Goal: Information Seeking & Learning: Find specific page/section

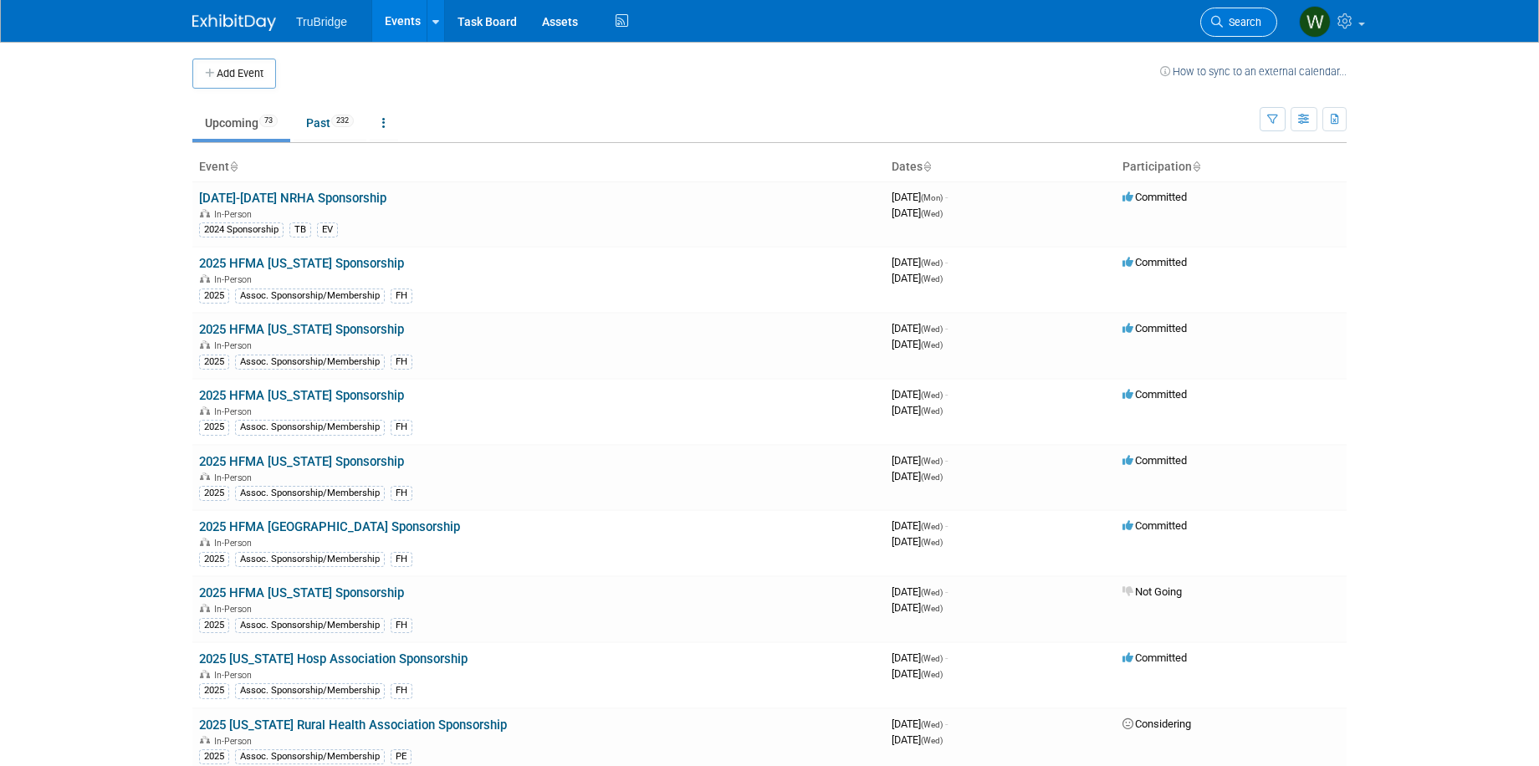
click at [1237, 23] on span "Search" at bounding box center [1242, 22] width 38 height 13
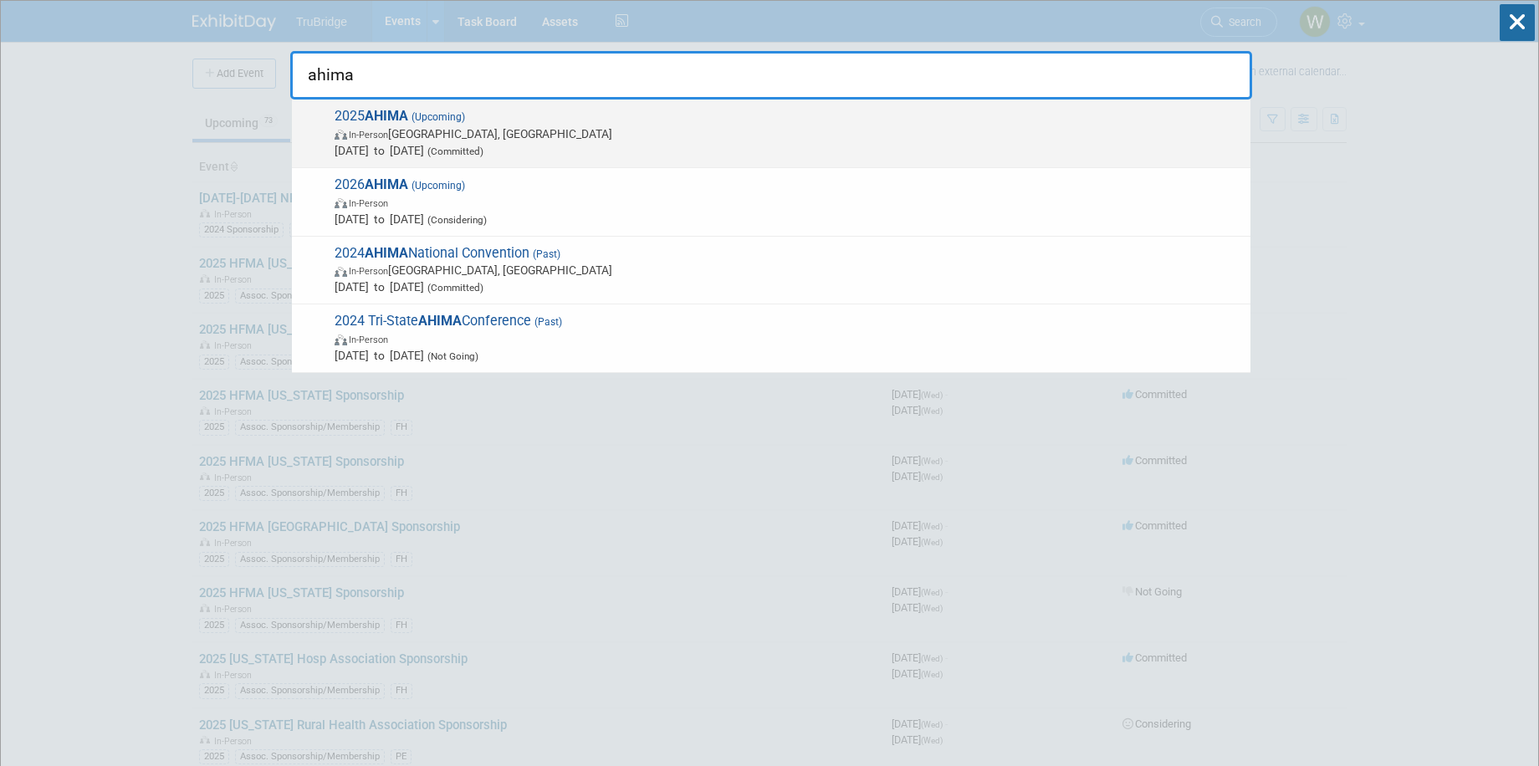
type input "ahima"
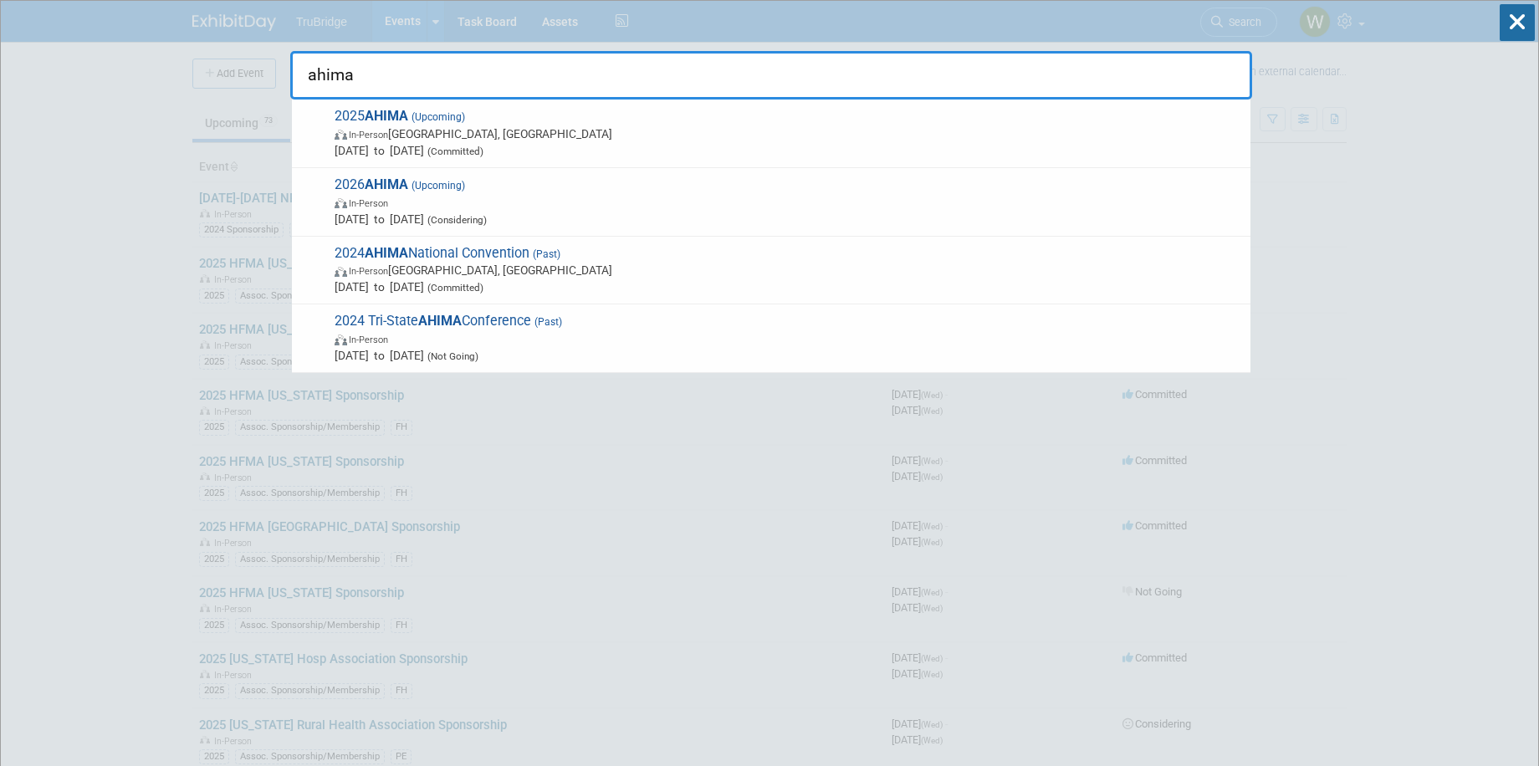
click at [386, 125] on span "In-Person [GEOGRAPHIC_DATA], [GEOGRAPHIC_DATA]" at bounding box center [788, 133] width 907 height 17
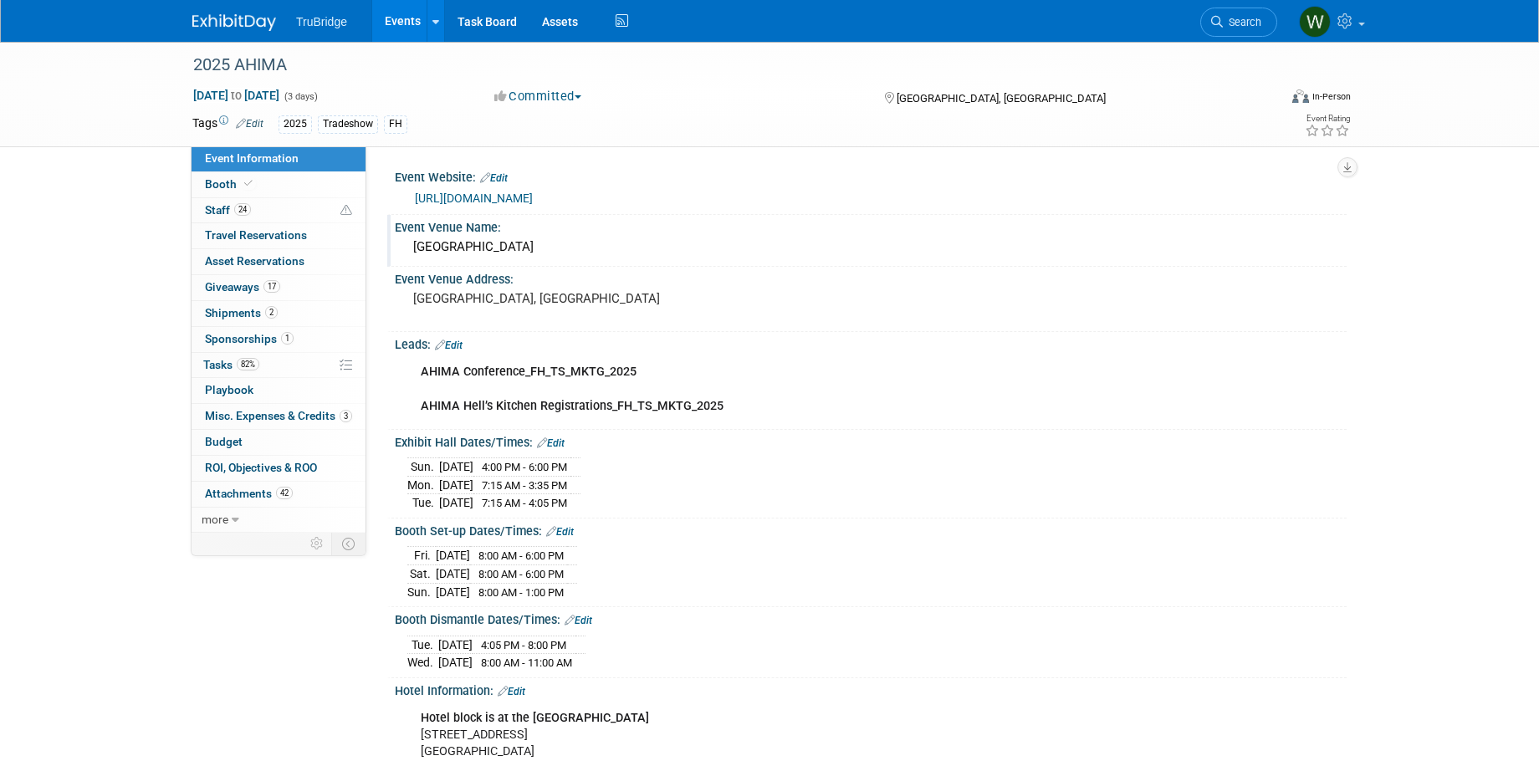
drag, startPoint x: 608, startPoint y: 241, endPoint x: 406, endPoint y: 245, distance: 201.6
click at [406, 245] on div "Minneapolis Convention Center" at bounding box center [871, 248] width 952 height 28
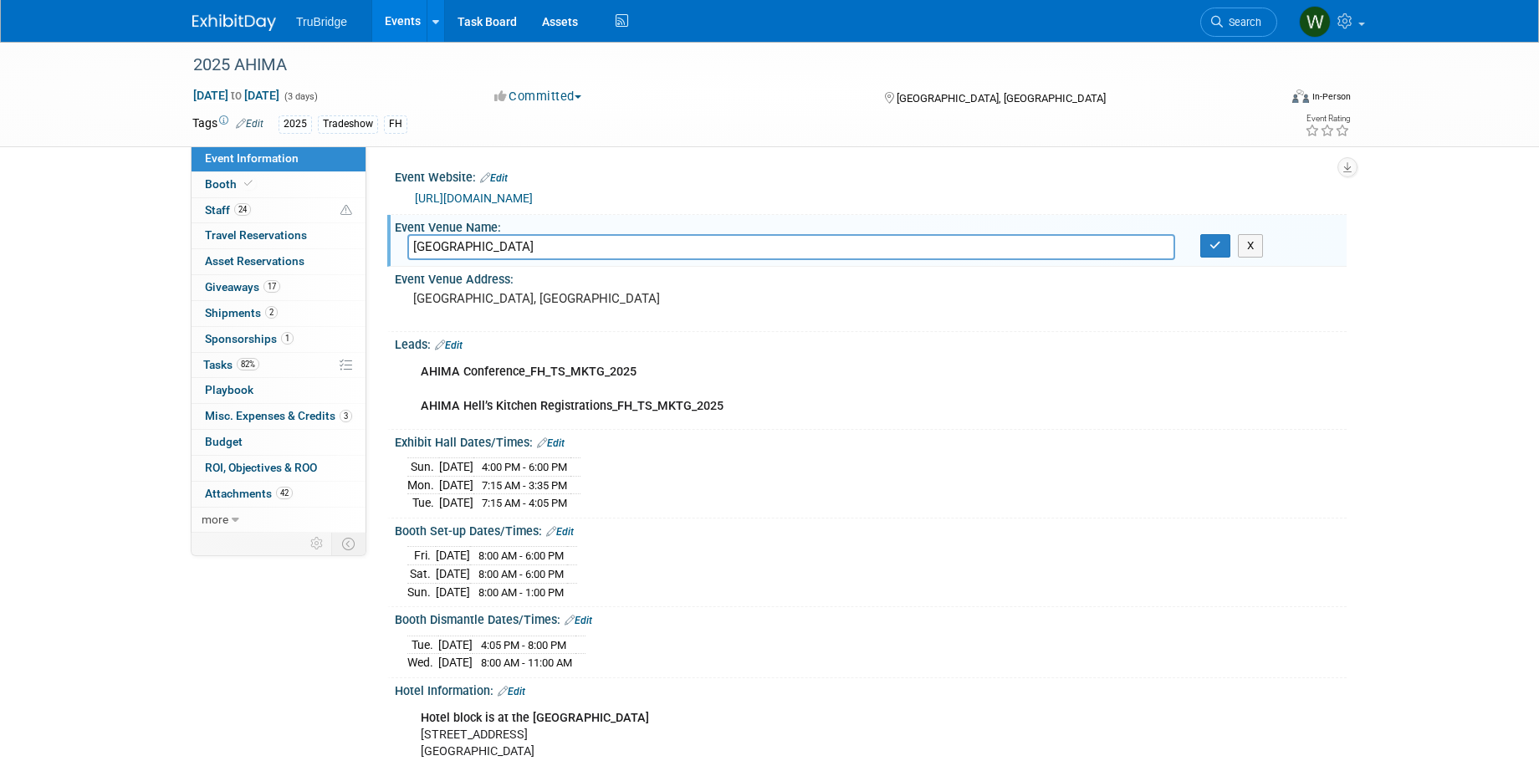
click at [610, 248] on input "Minneapolis Convention Center" at bounding box center [791, 247] width 768 height 26
click at [761, 315] on div "[GEOGRAPHIC_DATA], [GEOGRAPHIC_DATA]" at bounding box center [592, 306] width 371 height 38
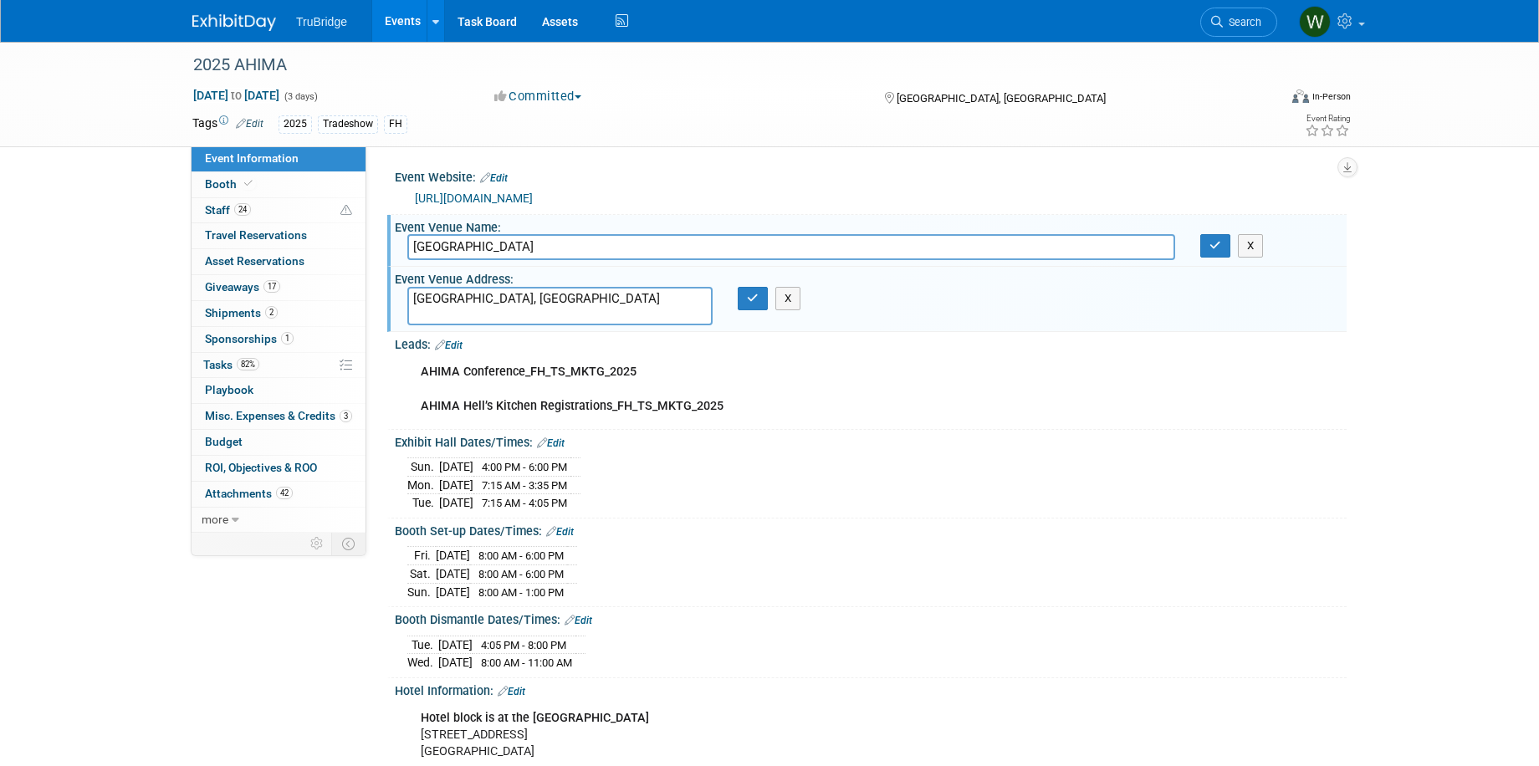
click at [585, 299] on textarea "[GEOGRAPHIC_DATA], [GEOGRAPHIC_DATA]" at bounding box center [559, 306] width 305 height 38
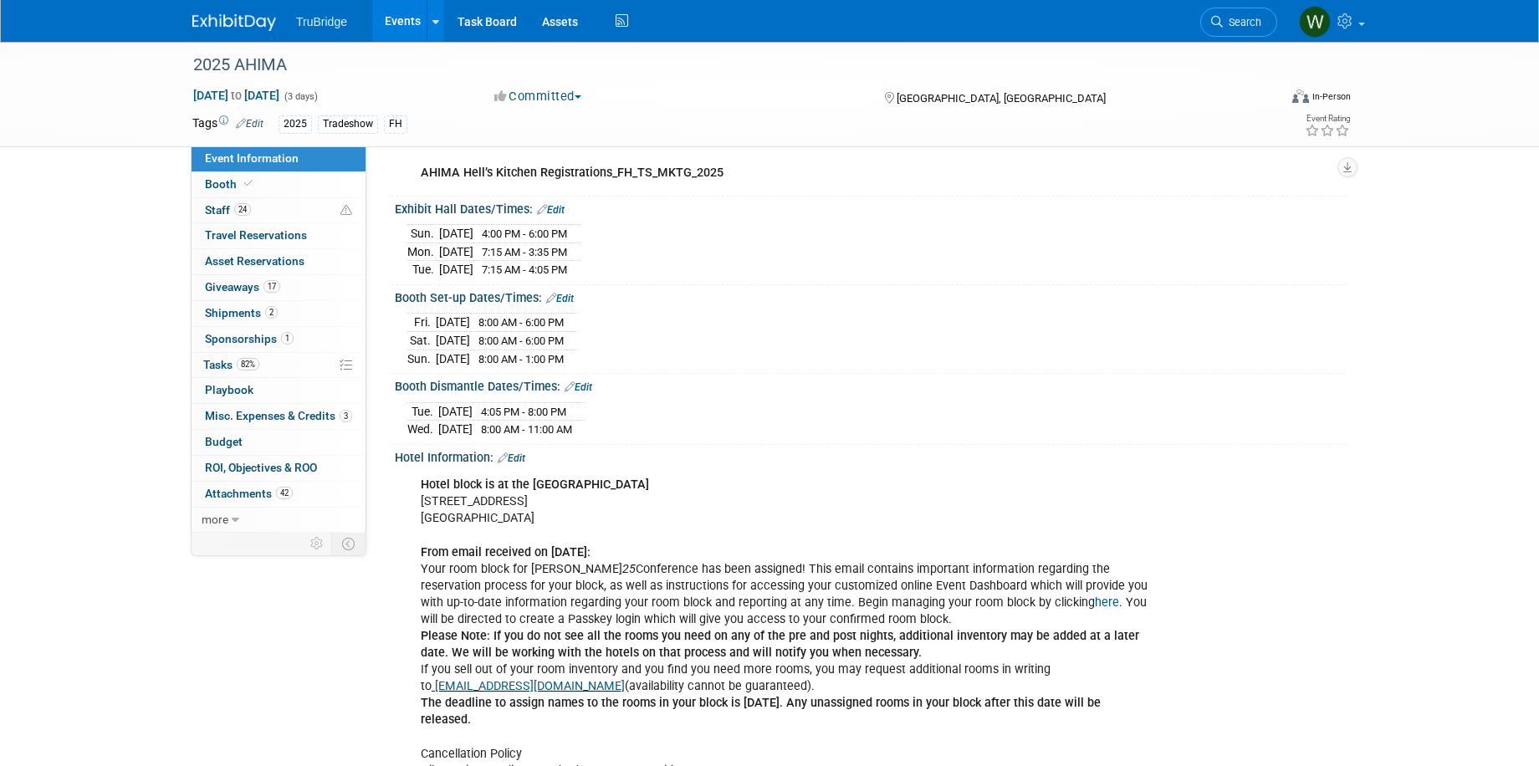
scroll to position [251, 0]
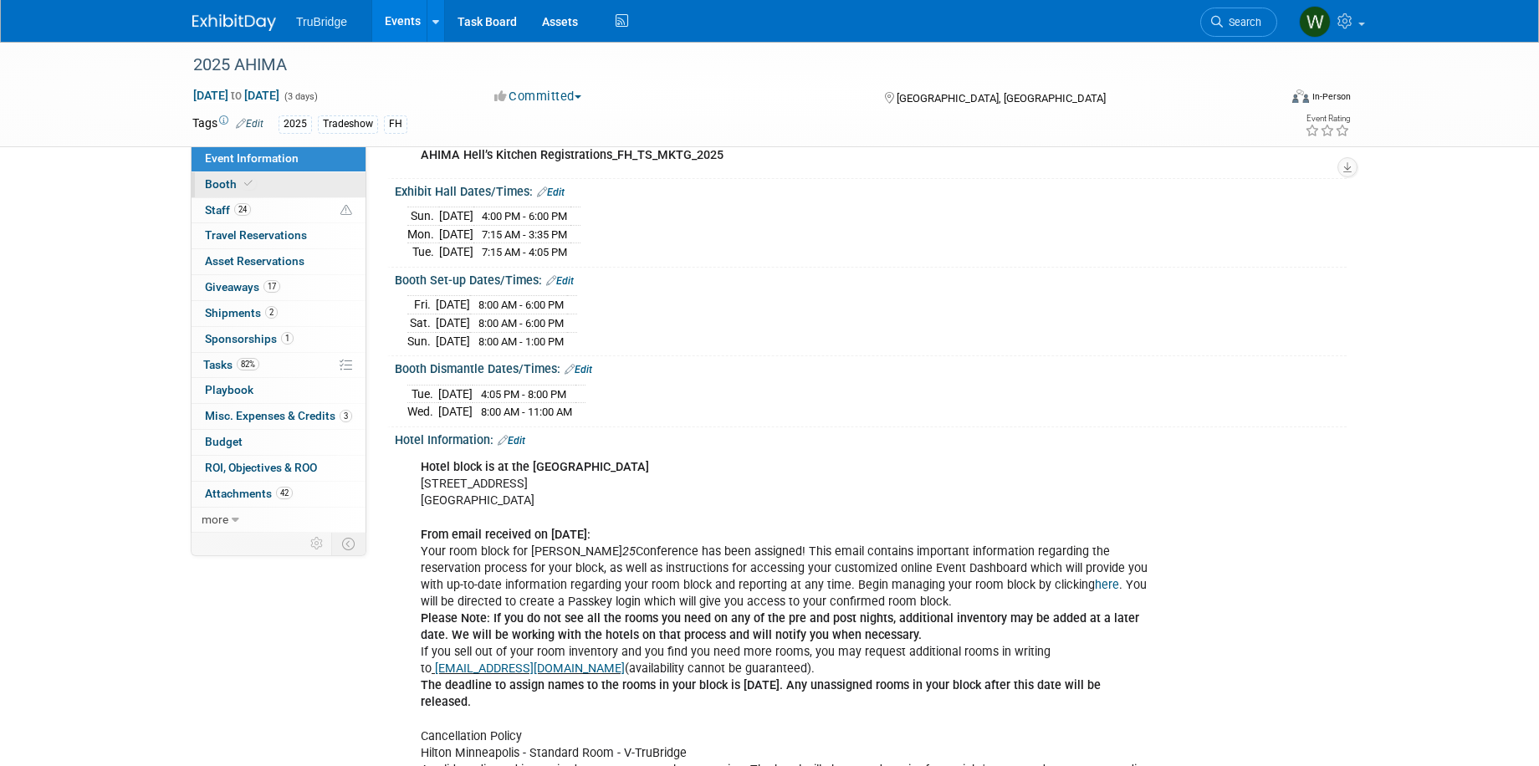
click at [209, 181] on span "Booth" at bounding box center [230, 183] width 51 height 13
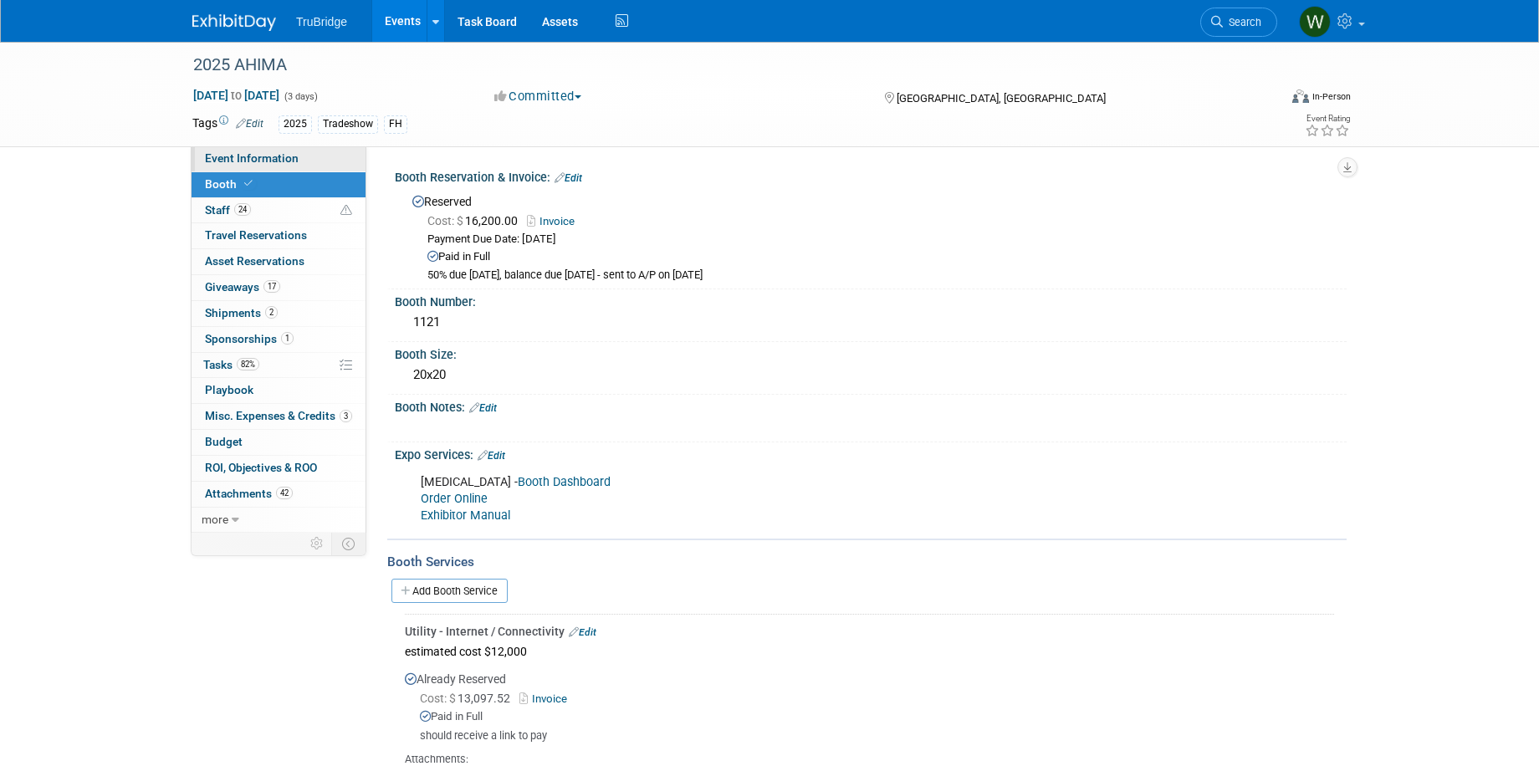
click at [245, 158] on span "Event Information" at bounding box center [252, 157] width 94 height 13
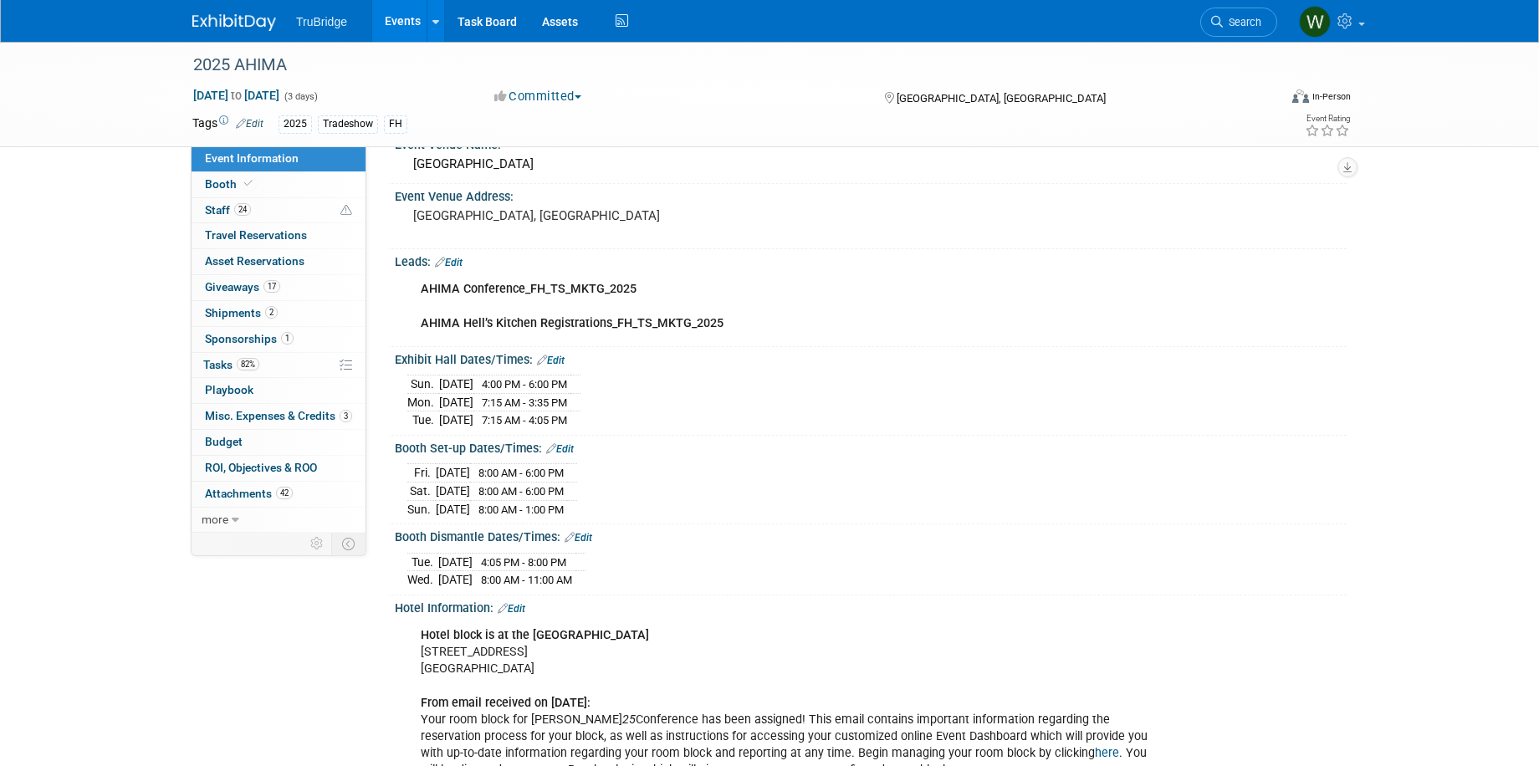
scroll to position [84, 0]
